Goal: Task Accomplishment & Management: Manage account settings

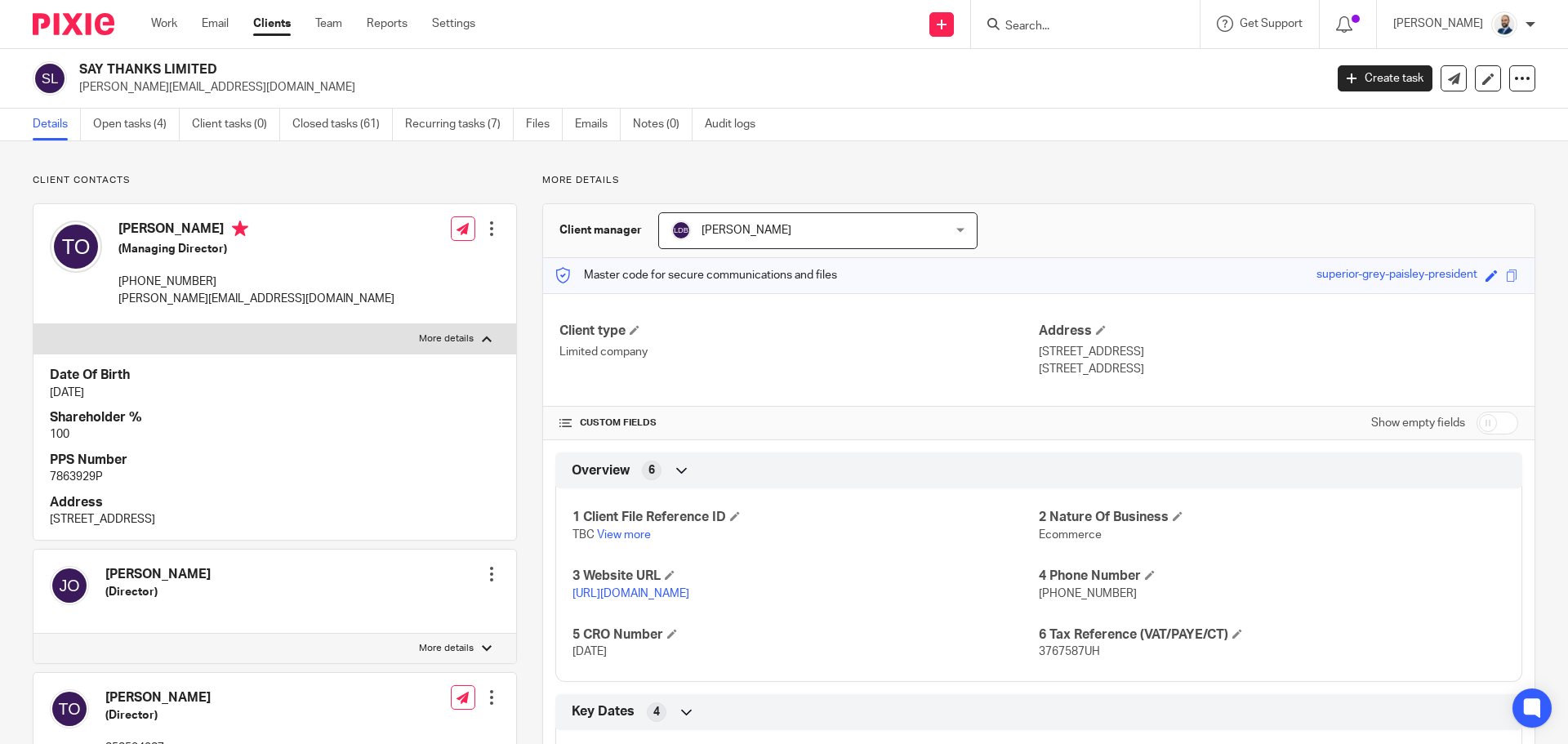
click at [280, 21] on link "Clients" at bounding box center [272, 23] width 38 height 16
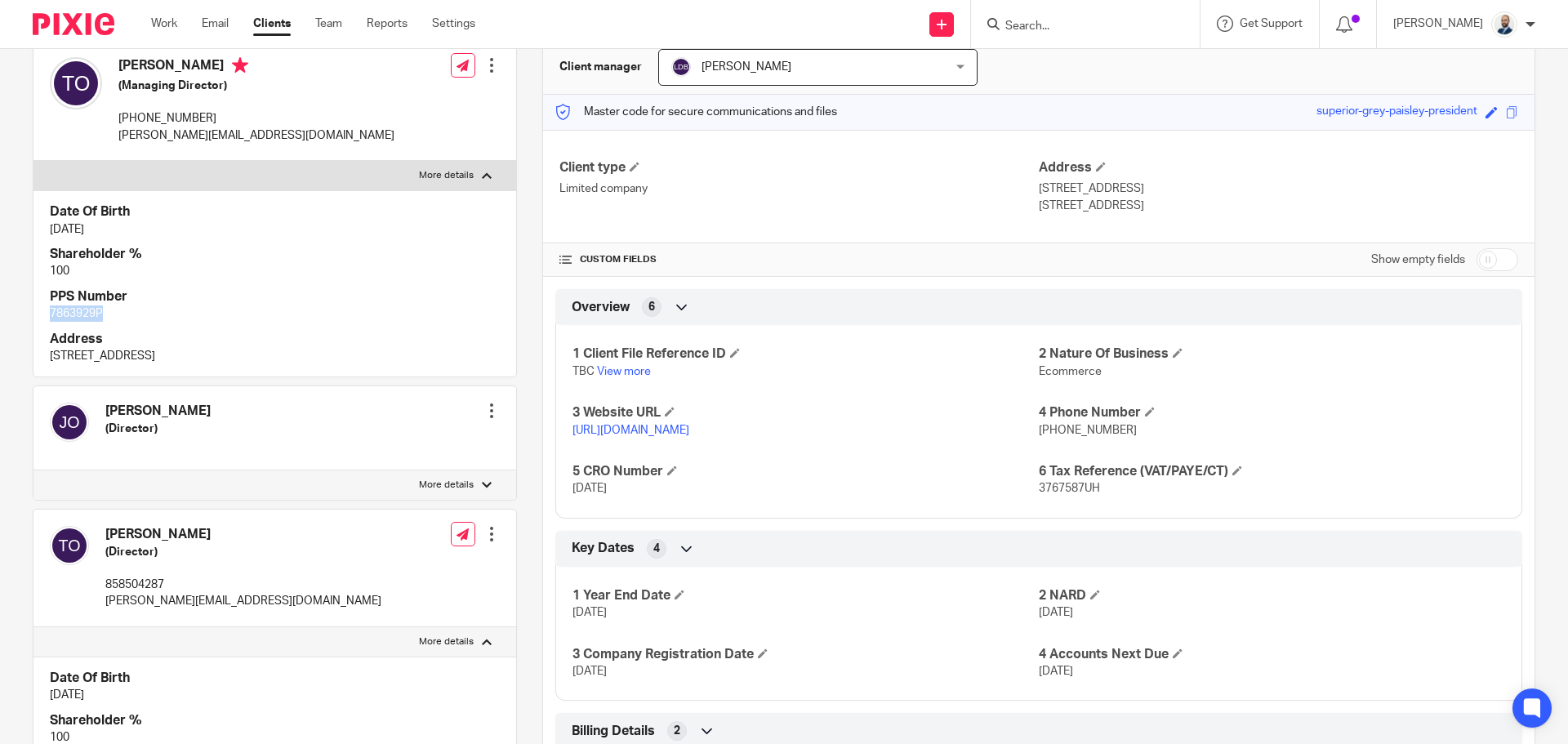
click at [280, 21] on link "Clients" at bounding box center [272, 23] width 38 height 16
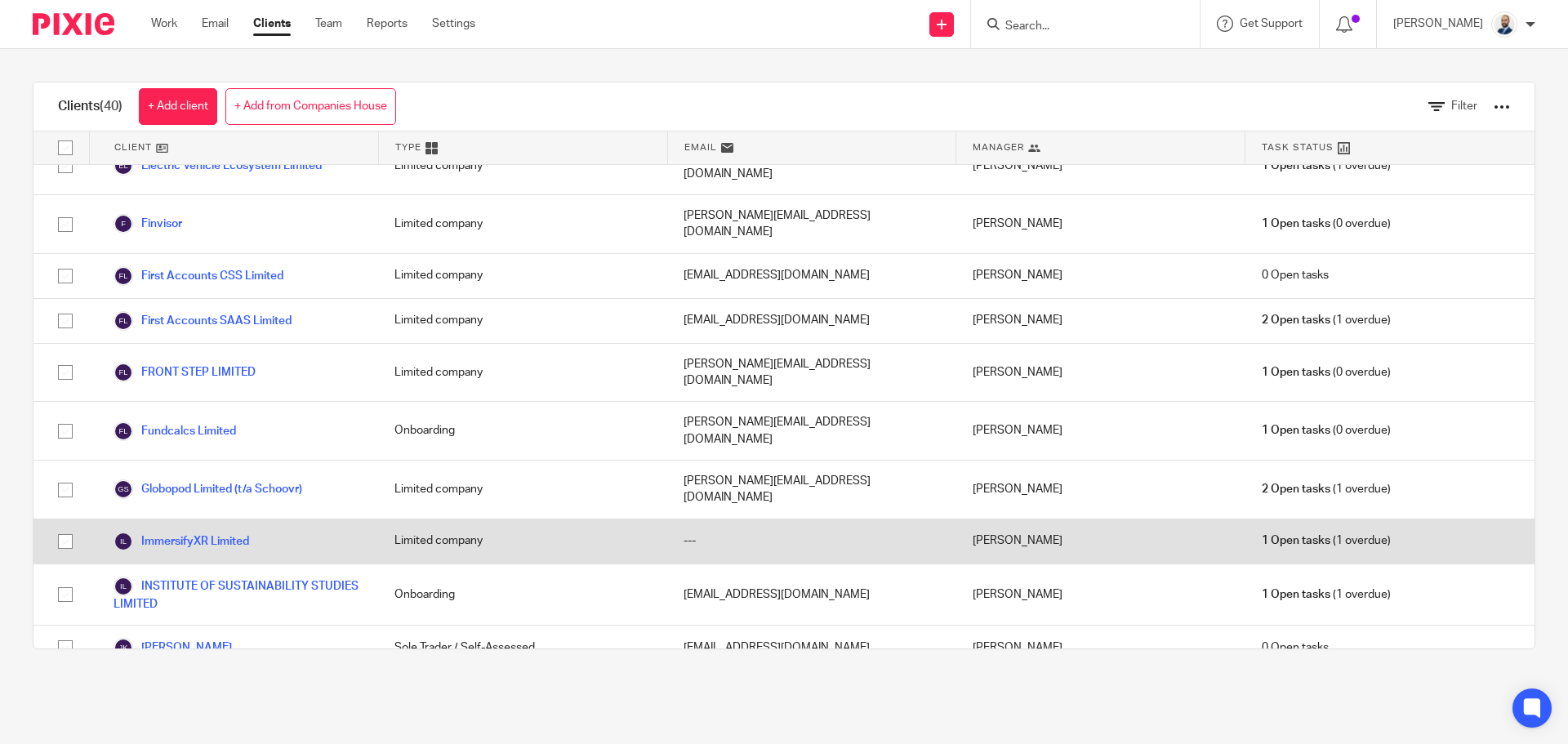
scroll to position [1395, 0]
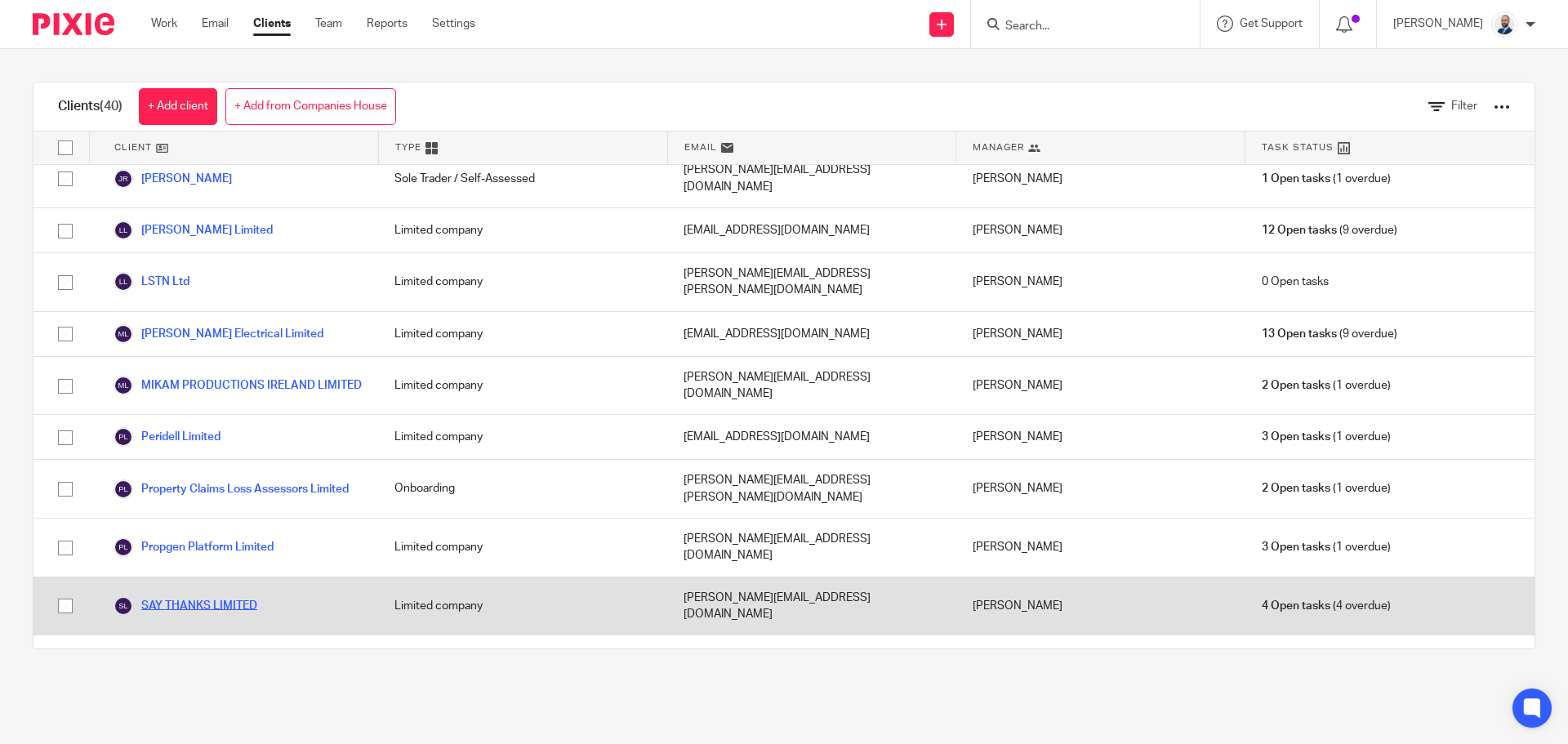
click at [198, 596] on link "SAY THANKS LIMITED" at bounding box center [185, 606] width 144 height 19
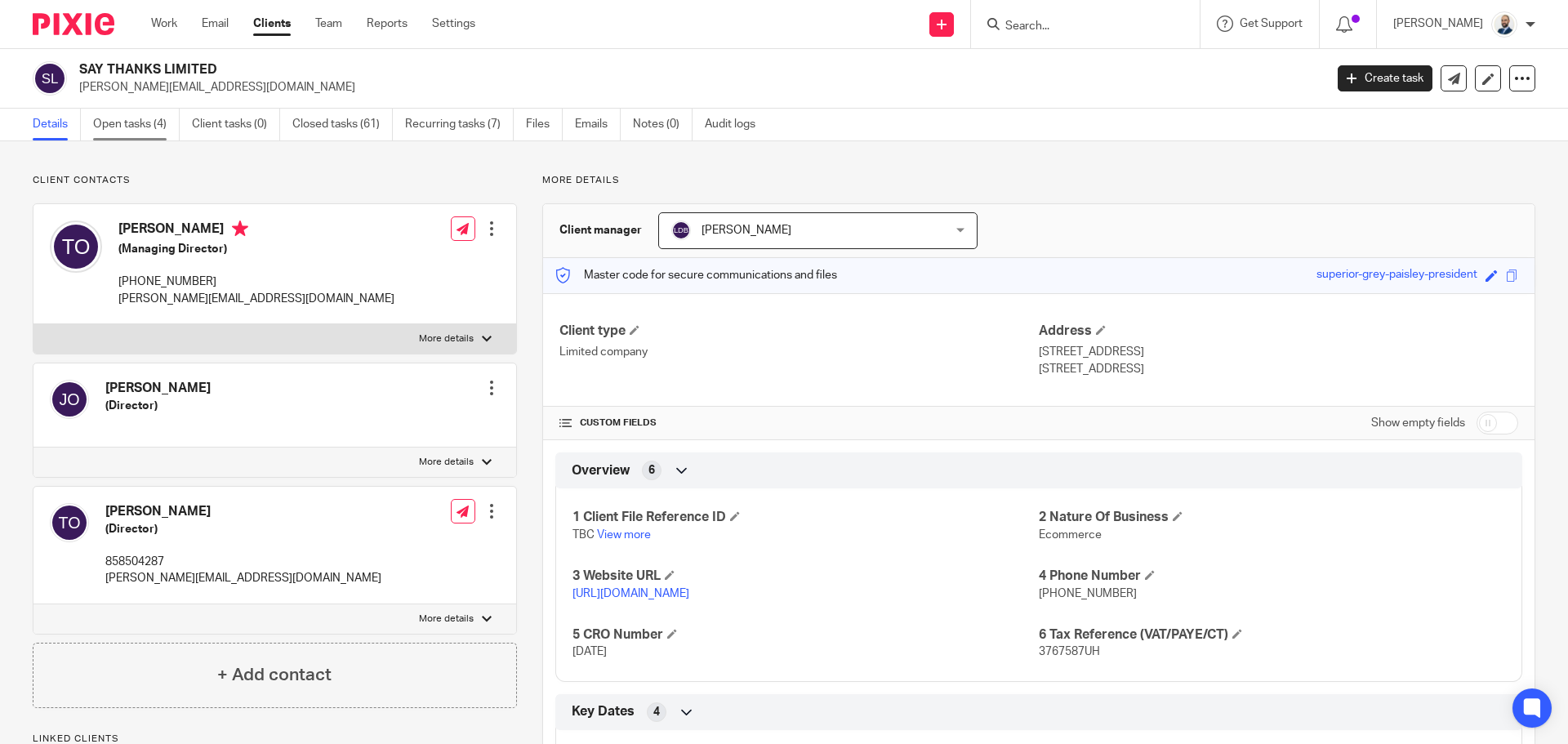
click at [184, 129] on ul "Details Open tasks (4) Client tasks (0) Closed tasks (61) Recurring tasks (7) F…" at bounding box center [406, 124] width 747 height 32
click at [115, 128] on link "Open tasks (4)" at bounding box center [136, 124] width 87 height 32
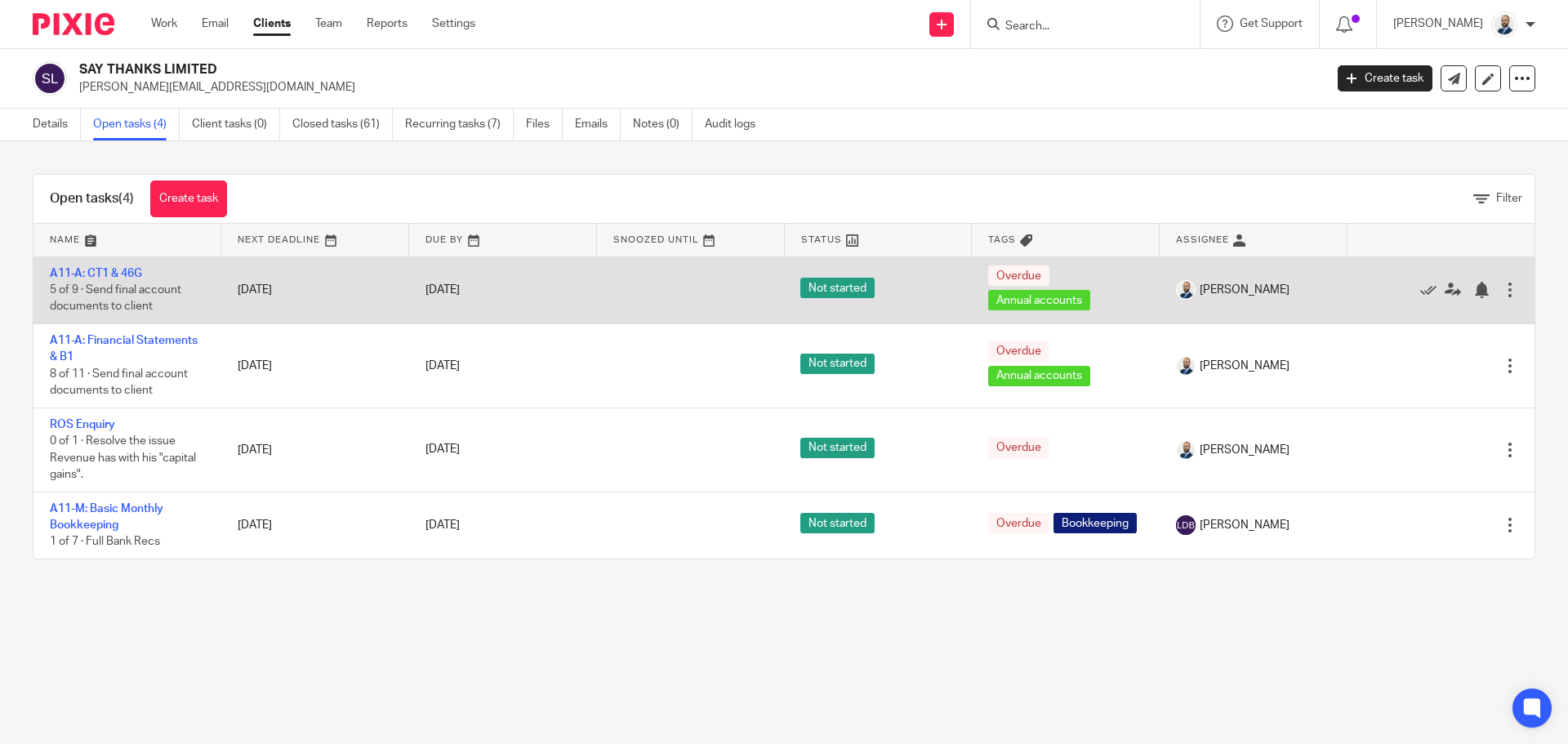
click at [124, 265] on td "A11-A: CT1 & 46G 5 of 9 · Send final account documents to client" at bounding box center [128, 289] width 188 height 67
click at [133, 273] on link "A11-A: CT1 & 46G" at bounding box center [96, 273] width 92 height 12
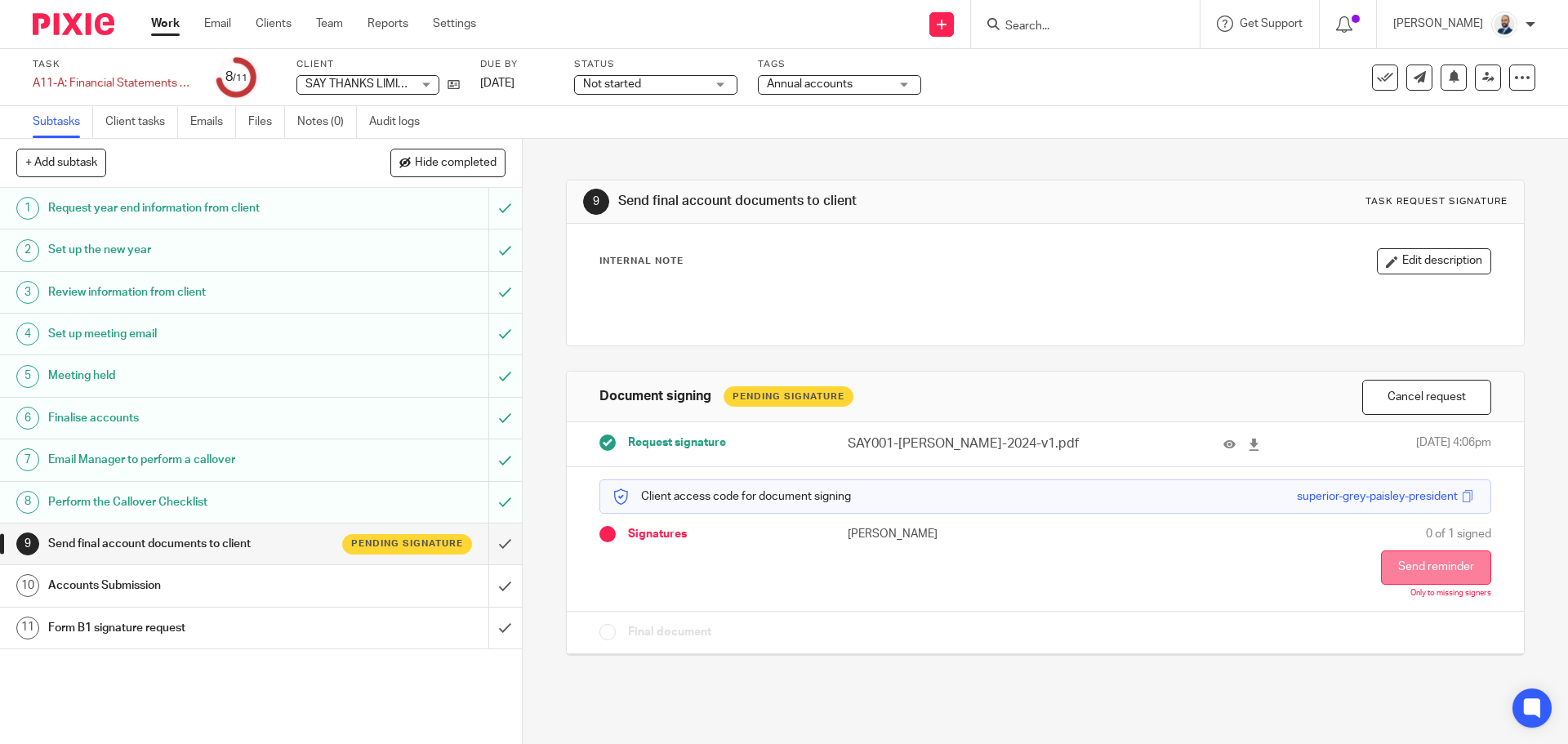
click at [1388, 548] on div "0 of 1 signed Send reminder Only to missing signers" at bounding box center [1392, 561] width 197 height 72
click at [1385, 556] on button "Send reminder" at bounding box center [1437, 566] width 110 height 34
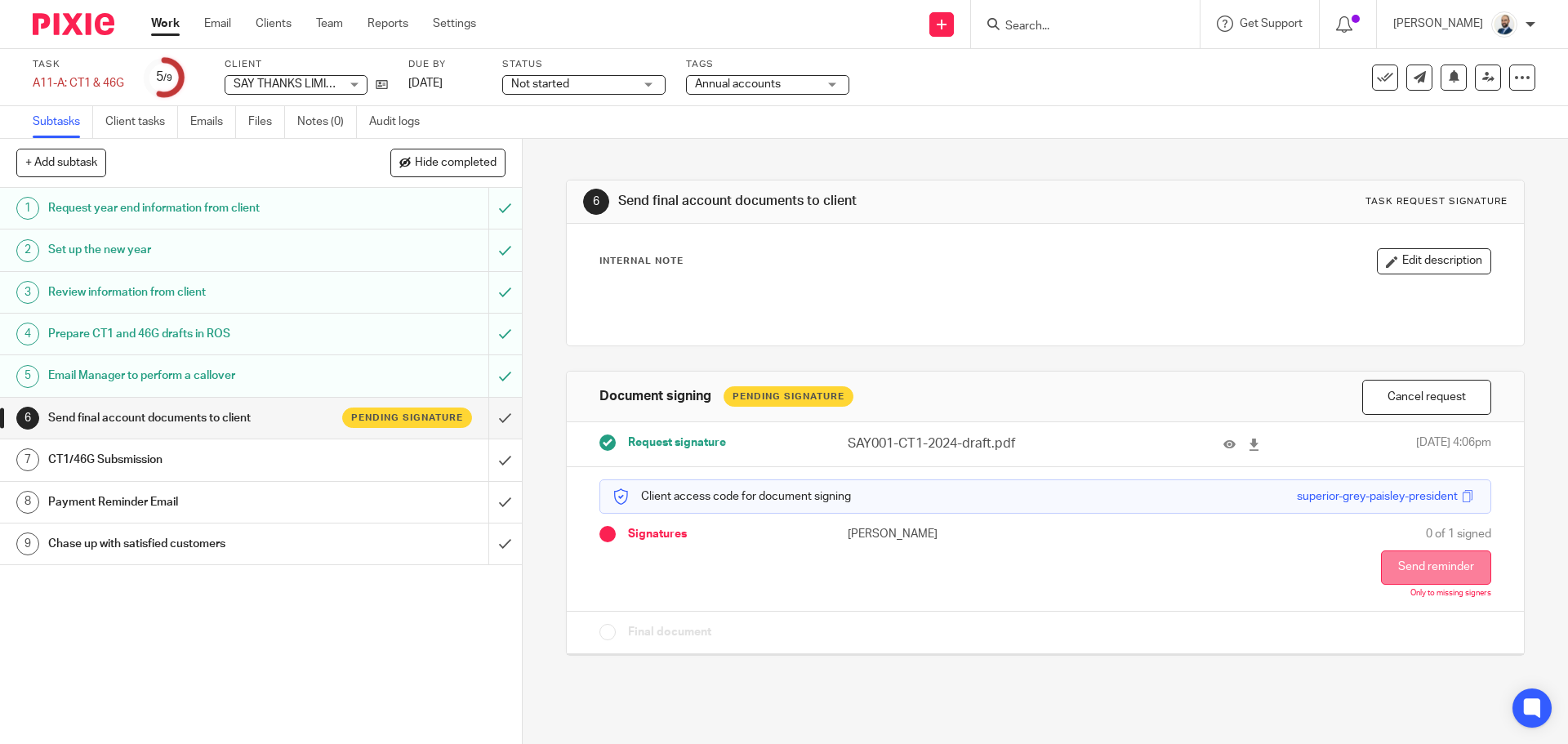
click at [1381, 565] on button "Send reminder" at bounding box center [1437, 566] width 110 height 34
drag, startPoint x: 264, startPoint y: 22, endPoint x: 261, endPoint y: 6, distance: 16.3
click at [264, 22] on link "Clients" at bounding box center [273, 23] width 36 height 16
